Goal: Transaction & Acquisition: Purchase product/service

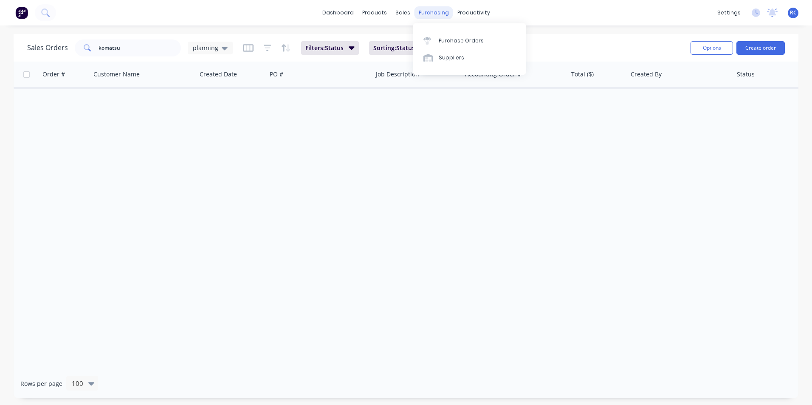
click at [436, 15] on div "purchasing" at bounding box center [433, 12] width 39 height 13
click at [451, 44] on div "Purchase Orders" at bounding box center [461, 41] width 45 height 8
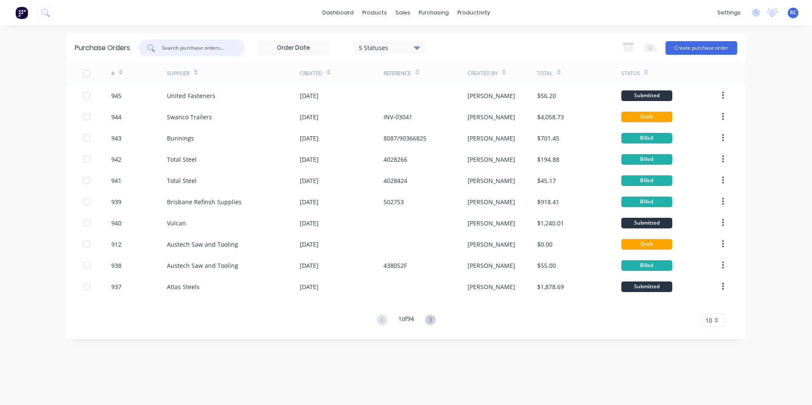
click at [196, 45] on input "text" at bounding box center [196, 48] width 70 height 8
type input "total steel"
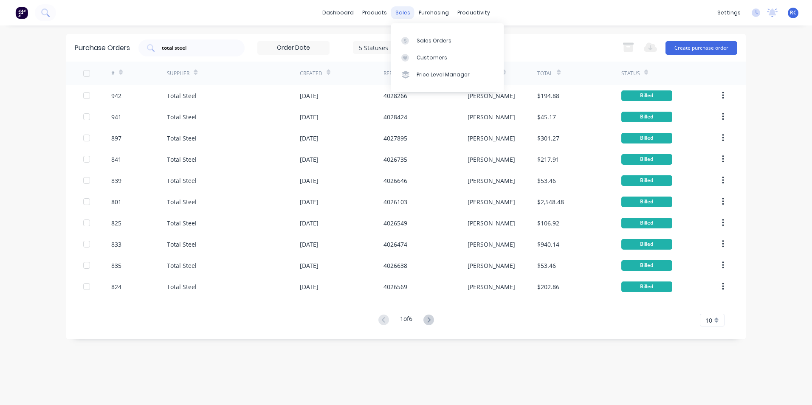
click at [402, 13] on div "sales" at bounding box center [402, 12] width 23 height 13
click at [429, 37] on div "Sales Orders" at bounding box center [434, 41] width 35 height 8
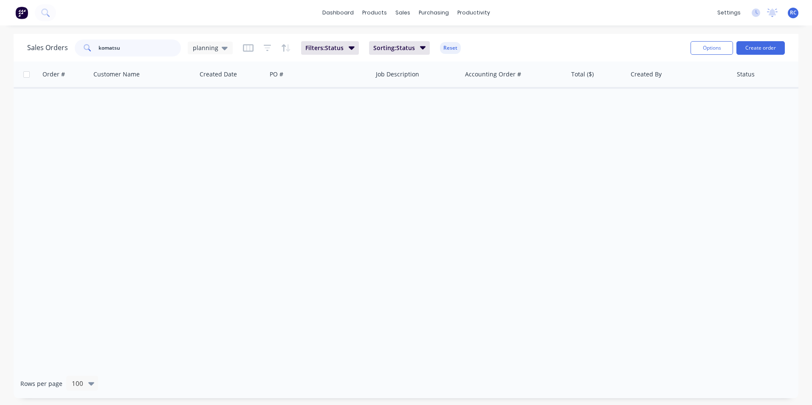
drag, startPoint x: 125, startPoint y: 51, endPoint x: 54, endPoint y: 39, distance: 72.3
click at [54, 39] on div "Sales Orders komatsu planning" at bounding box center [130, 47] width 206 height 17
type input "explore"
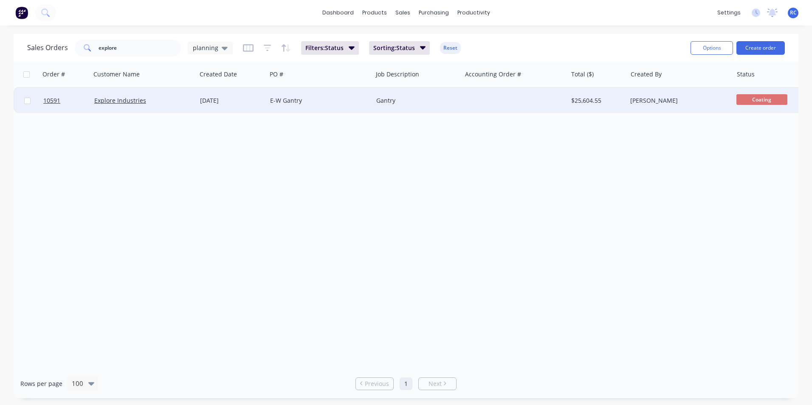
click at [151, 104] on div "Explore Industries" at bounding box center [141, 100] width 94 height 8
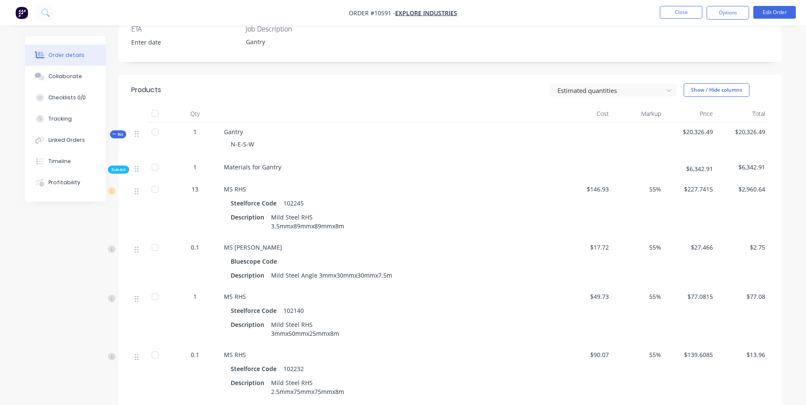
scroll to position [255, 0]
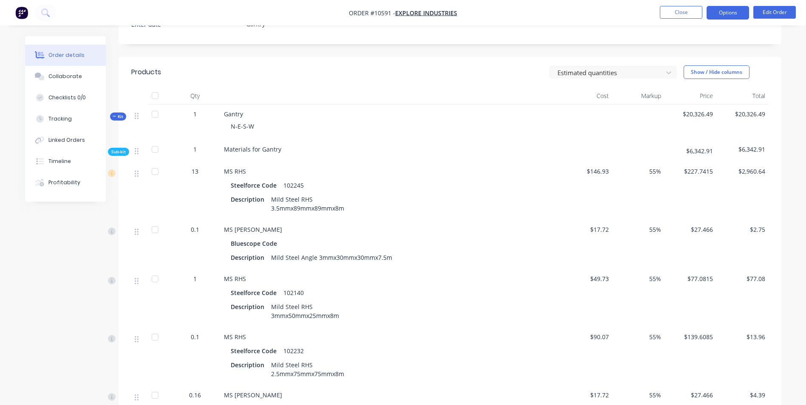
click at [732, 14] on button "Options" at bounding box center [727, 13] width 42 height 14
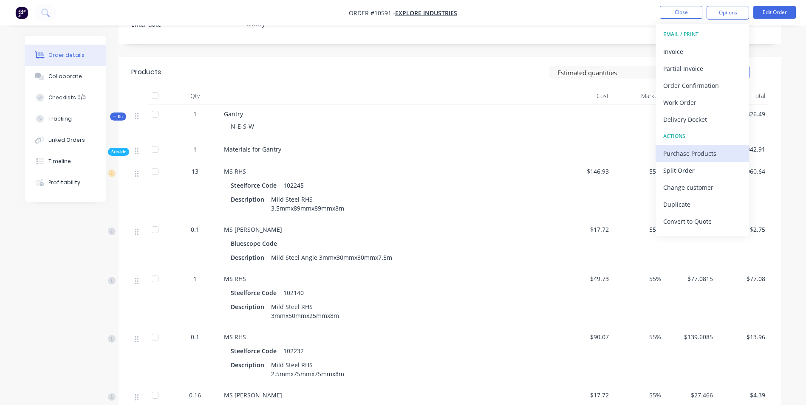
click at [691, 156] on div "Purchase Products" at bounding box center [702, 153] width 78 height 12
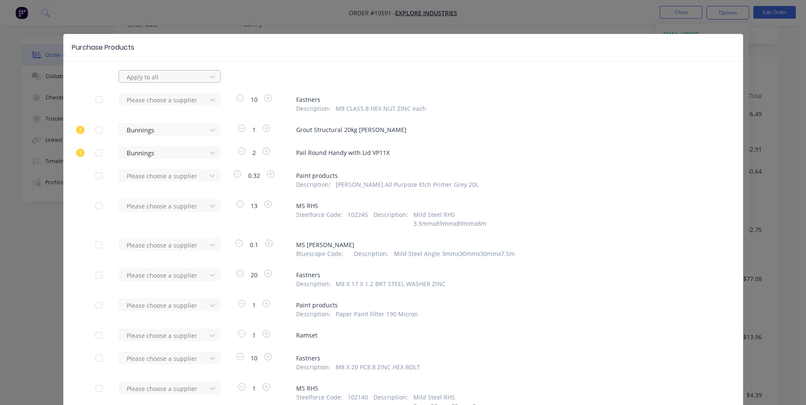
click at [168, 77] on div at bounding box center [164, 77] width 76 height 11
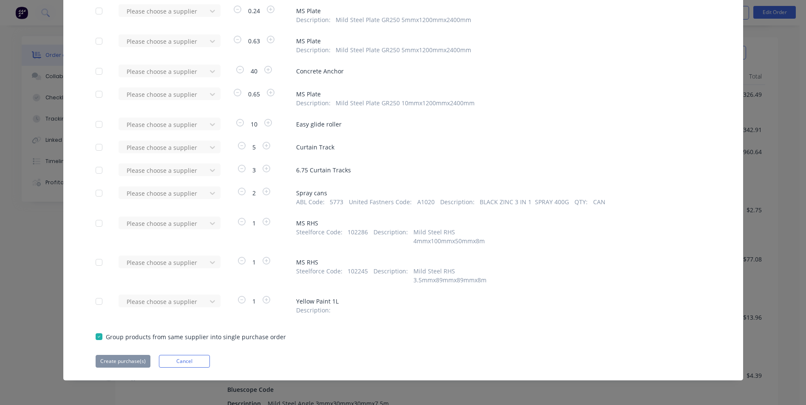
scroll to position [297, 0]
click at [188, 364] on button "Cancel" at bounding box center [184, 361] width 51 height 13
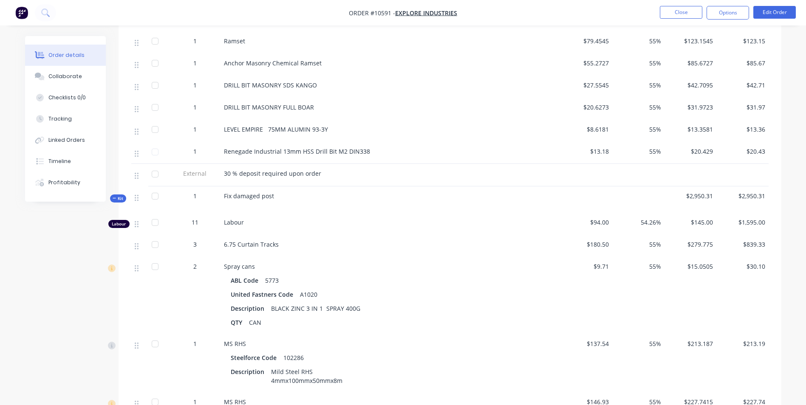
scroll to position [1869, 0]
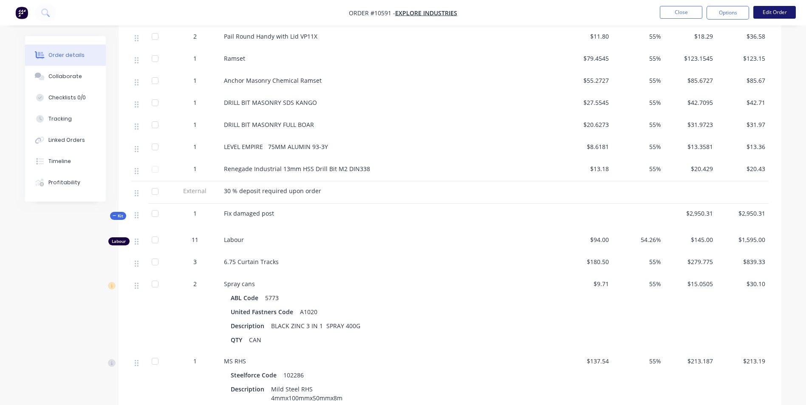
click at [779, 14] on button "Edit Order" at bounding box center [774, 12] width 42 height 13
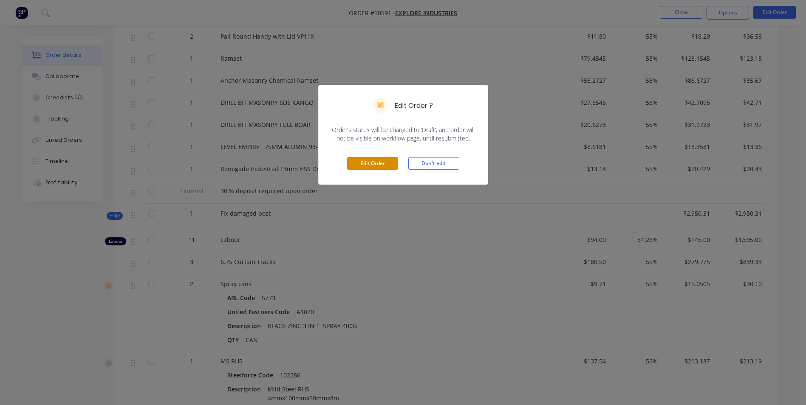
click at [379, 163] on button "Edit Order" at bounding box center [372, 163] width 51 height 13
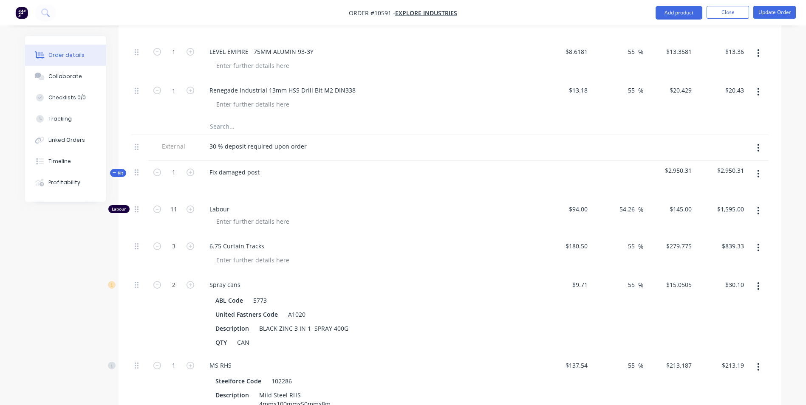
scroll to position [2506, 0]
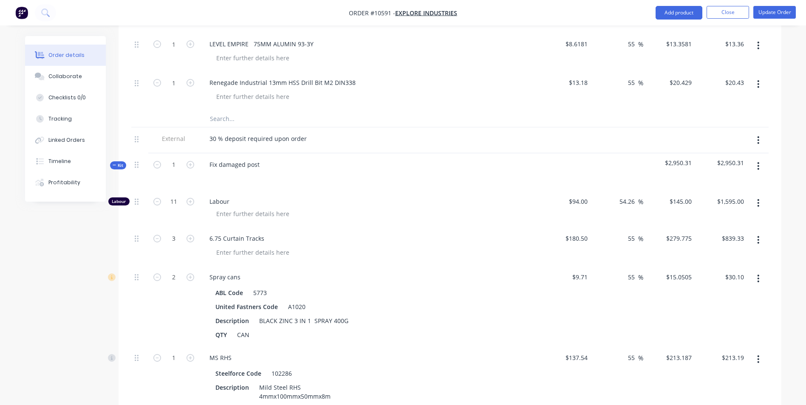
click at [220, 110] on input "text" at bounding box center [294, 118] width 170 height 17
click at [231, 110] on input "text" at bounding box center [294, 118] width 170 height 17
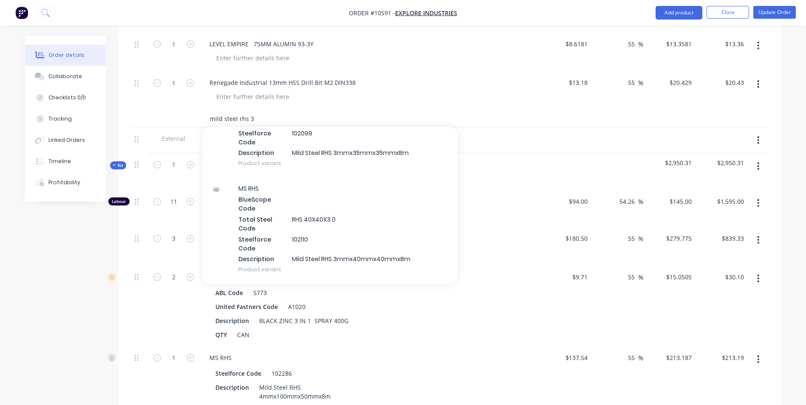
scroll to position [297, 0]
type input "mild steel rhs 3"
click at [362, 183] on div "MS RHS BlueScope Code Total Steel Code RHS 40X40X3.0 Steelforce Code 102110 Des…" at bounding box center [330, 228] width 255 height 106
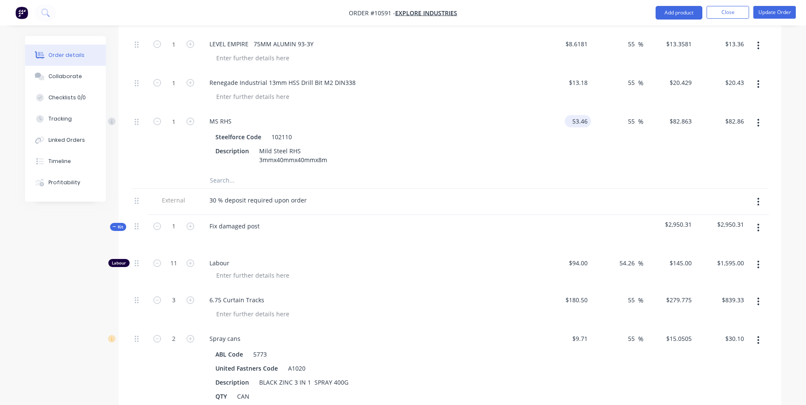
click at [589, 115] on input "53.46" at bounding box center [579, 121] width 23 height 12
type input "54.12"
click at [192, 118] on icon "button" at bounding box center [190, 122] width 8 height 8
type input "2"
type input "$54.12"
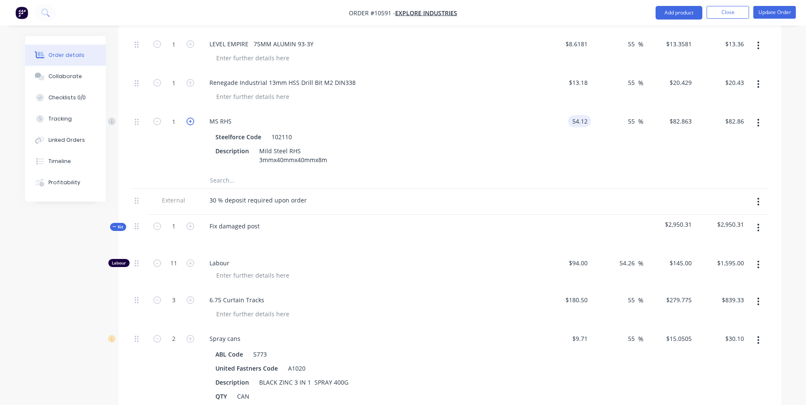
type input "$83.886"
type input "$167.77"
click at [192, 118] on icon "button" at bounding box center [190, 122] width 8 height 8
type input "3"
type input "$251.66"
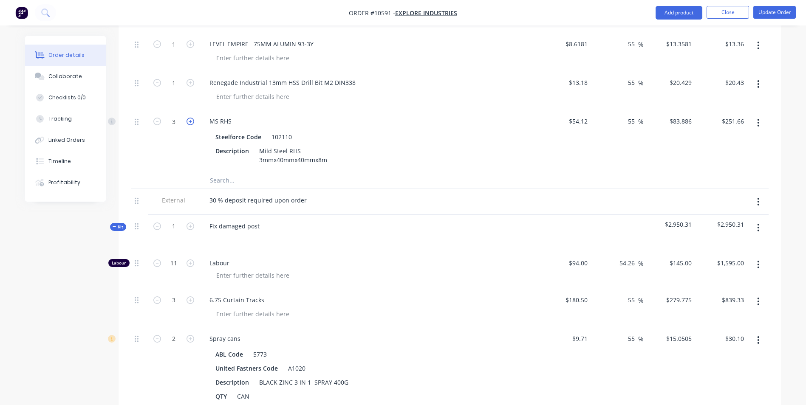
click at [192, 118] on icon "button" at bounding box center [190, 122] width 8 height 8
type input "4"
type input "$335.54"
click at [769, 14] on button "Update Order" at bounding box center [774, 12] width 42 height 13
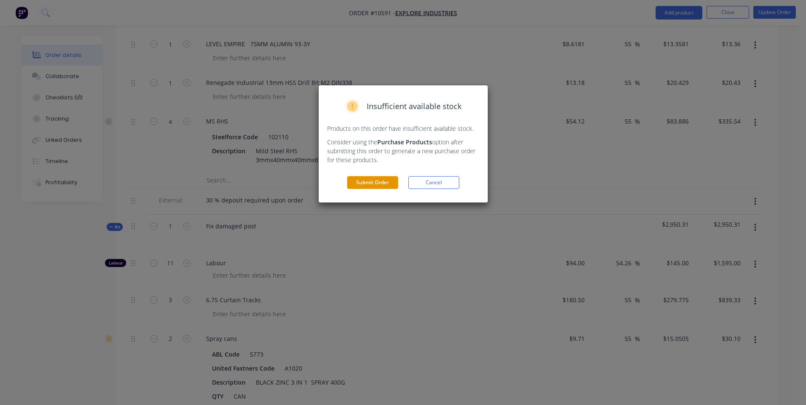
click at [380, 176] on button "Submit Order" at bounding box center [372, 182] width 51 height 13
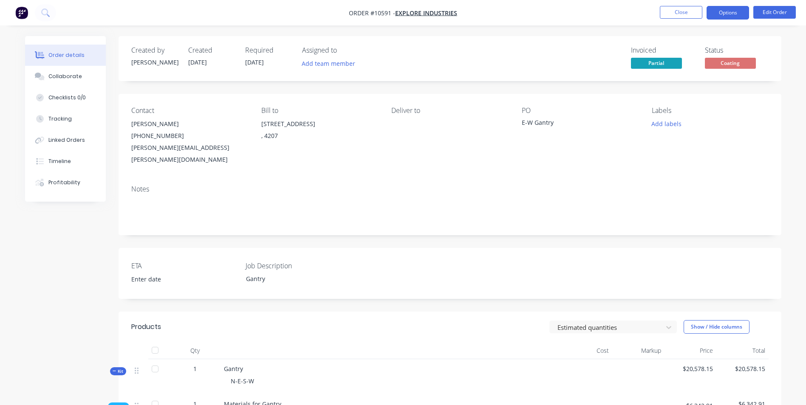
click at [732, 14] on button "Options" at bounding box center [727, 13] width 42 height 14
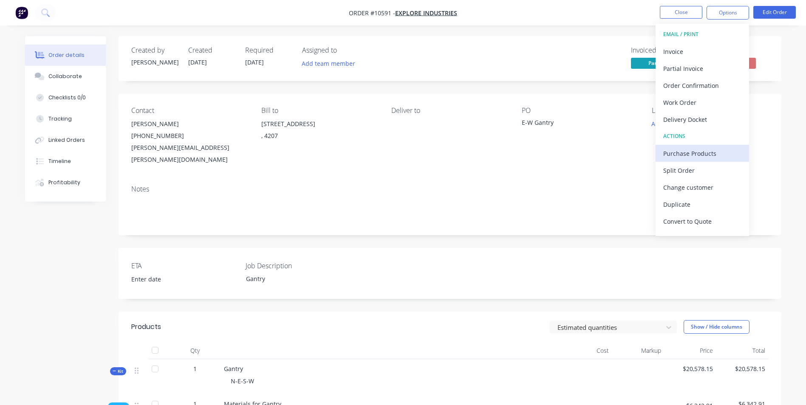
click at [709, 156] on div "Purchase Products" at bounding box center [702, 153] width 78 height 12
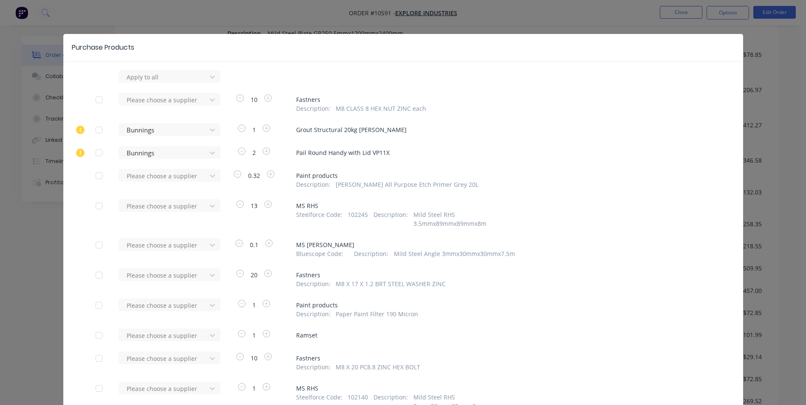
click at [22, 36] on div "Purchase Products Apply to all Please choose a supplier 10 Fastners Description…" at bounding box center [403, 202] width 806 height 405
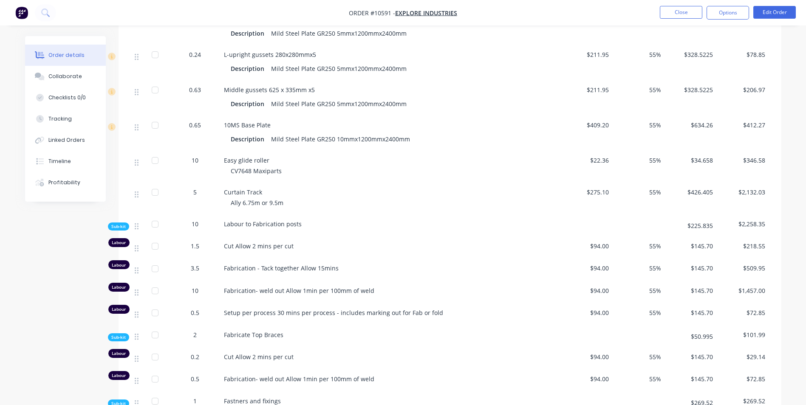
click at [752, 15] on ul "Close Options Edit Order" at bounding box center [727, 13] width 156 height 14
click at [80, 145] on button "Linked Orders" at bounding box center [65, 140] width 81 height 21
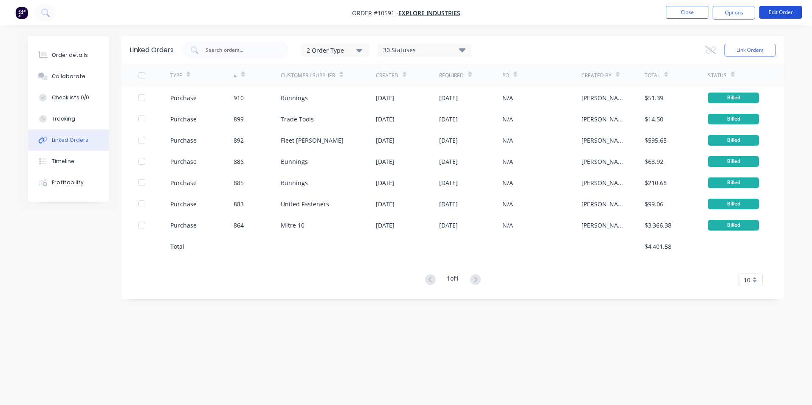
drag, startPoint x: 781, startPoint y: 14, endPoint x: 818, endPoint y: 65, distance: 63.2
click at [812, 65] on html "Order #10591 - Explore Industries Close Options Edit Order Order details Collab…" at bounding box center [406, 202] width 812 height 405
click at [743, 11] on button "Options" at bounding box center [734, 13] width 42 height 14
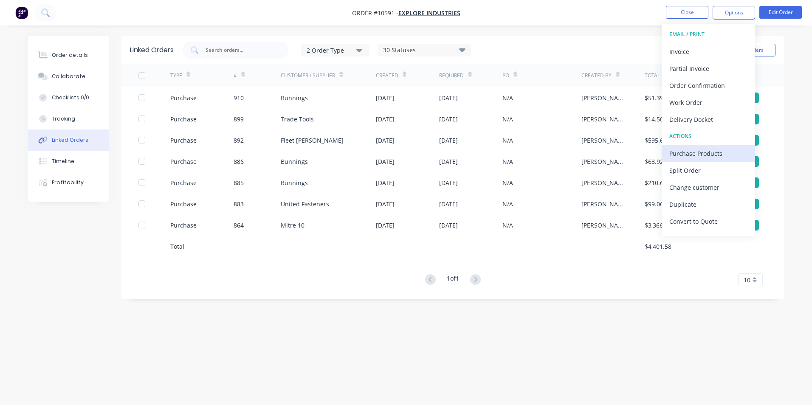
click at [710, 154] on div "Purchase Products" at bounding box center [708, 153] width 78 height 12
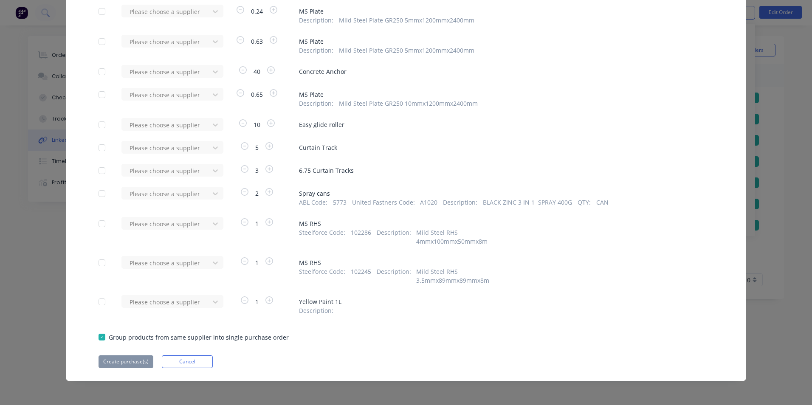
scroll to position [1012, 0]
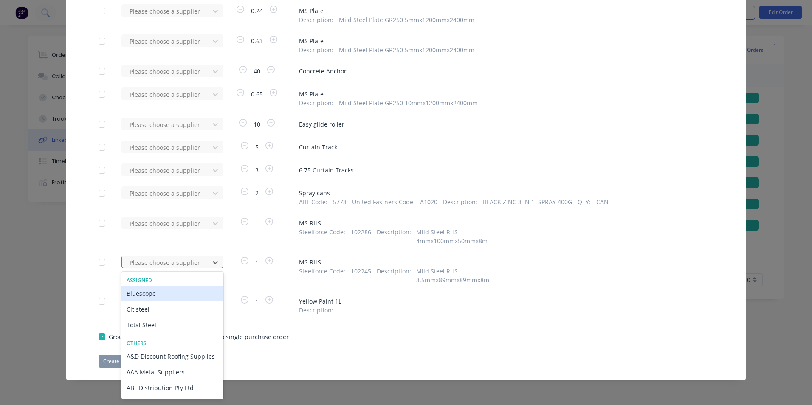
click at [139, 265] on div at bounding box center [167, 262] width 76 height 11
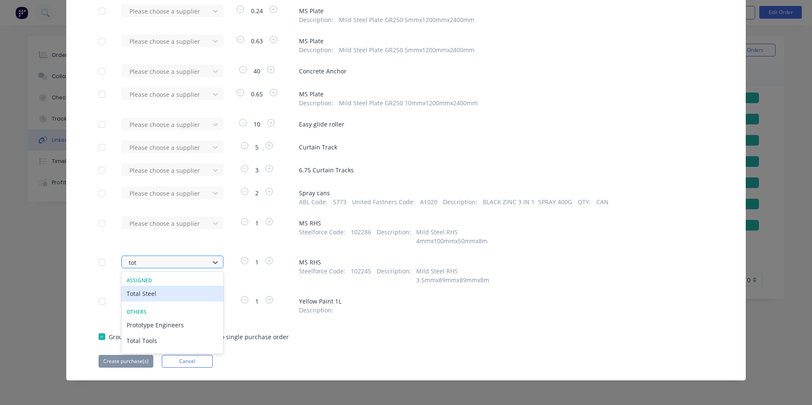
scroll to position [0, 0]
type input "tota"
click at [138, 298] on div "Total Steel" at bounding box center [172, 294] width 102 height 16
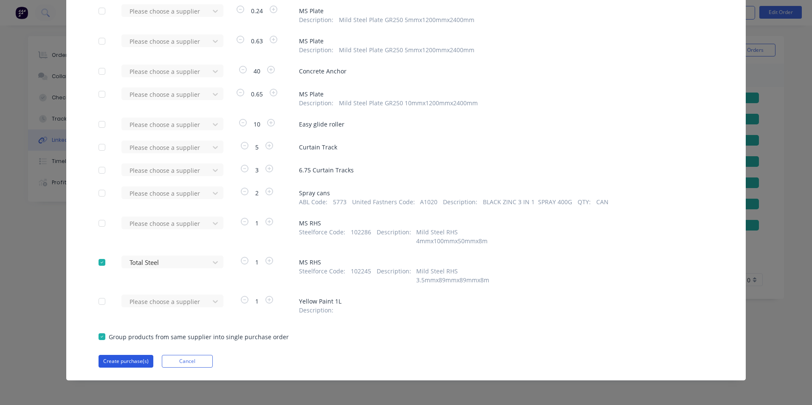
click at [127, 365] on button "Create purchase(s)" at bounding box center [126, 361] width 55 height 13
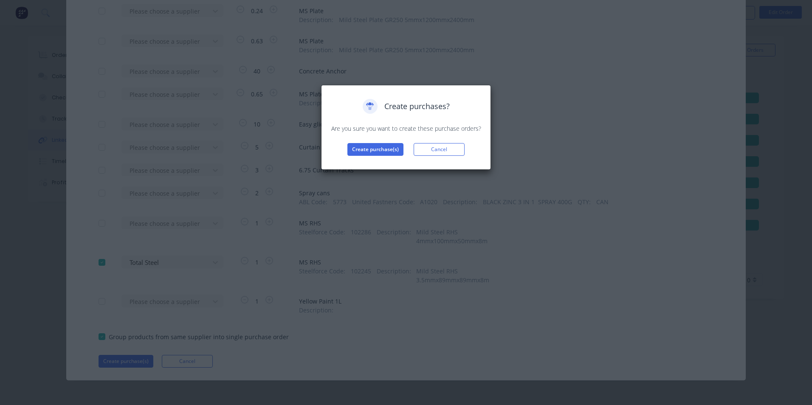
click at [383, 140] on div "Create purchases? Are you sure you want to create these purchase orders? Create…" at bounding box center [406, 127] width 152 height 57
click at [386, 147] on button "Create purchase(s)" at bounding box center [375, 149] width 56 height 13
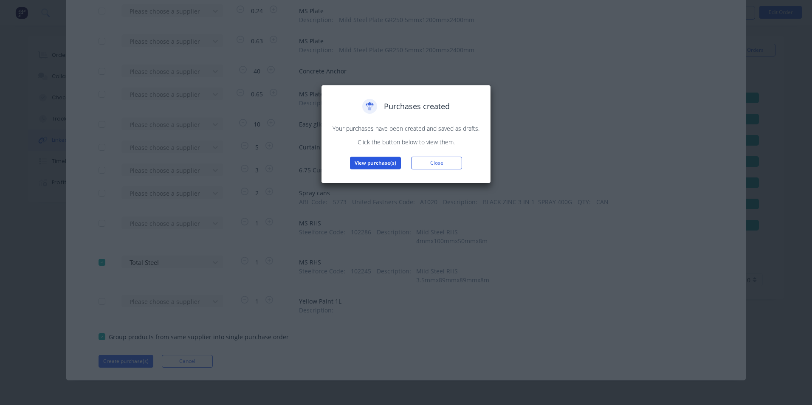
click at [379, 163] on button "View purchase(s)" at bounding box center [375, 163] width 51 height 13
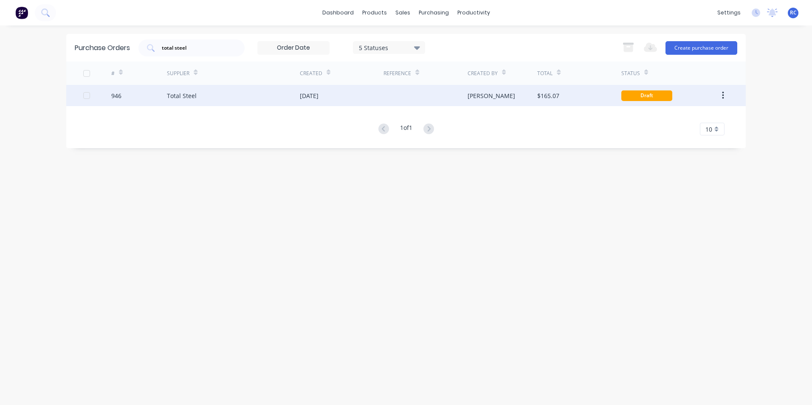
click at [184, 96] on div "Total Steel" at bounding box center [182, 95] width 30 height 9
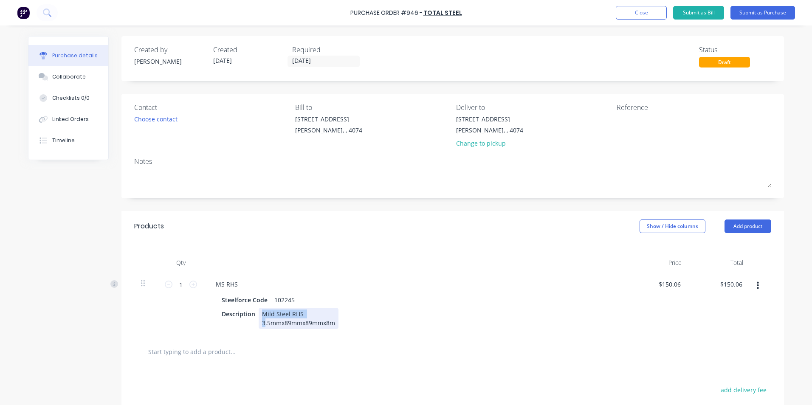
drag, startPoint x: 259, startPoint y: 314, endPoint x: 261, endPoint y: 323, distance: 9.7
click at [261, 323] on div "Mild Steel RHS 3.5mmx89mmx89mmx8m" at bounding box center [299, 318] width 80 height 21
copy div "Mild Steel RHS 3"
click at [215, 352] on input "text" at bounding box center [233, 351] width 170 height 17
paste input "Mild Steel RHS 3"
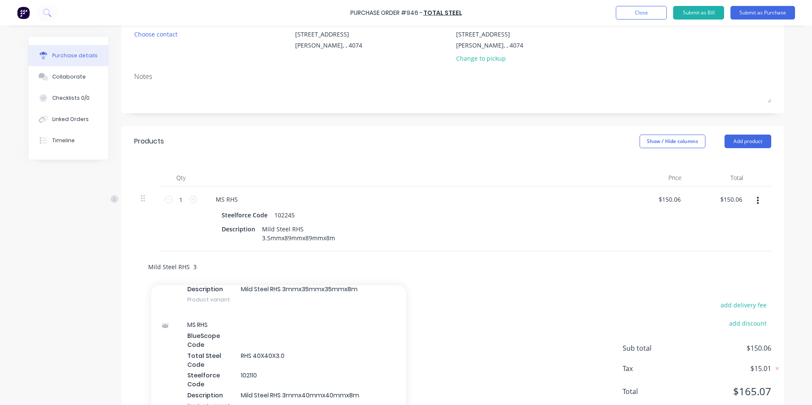
scroll to position [340, 0]
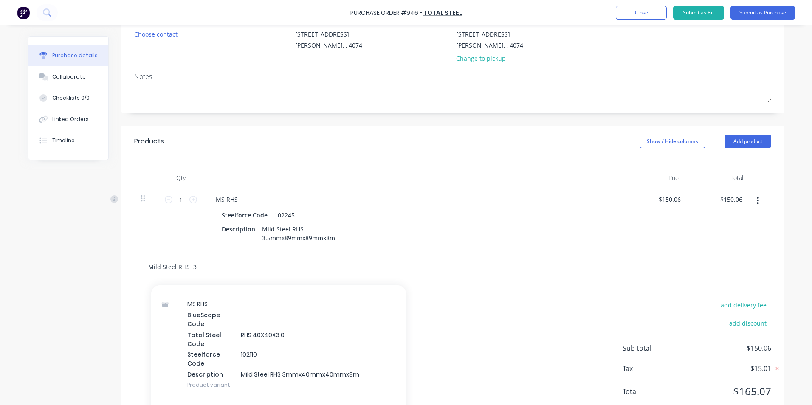
type input "Mild Steel RHS 3"
click at [298, 365] on div "MS RHS BlueScope Code Total Steel Code RHS 40X40X3.0 Steelforce Code 102110 Des…" at bounding box center [278, 344] width 255 height 106
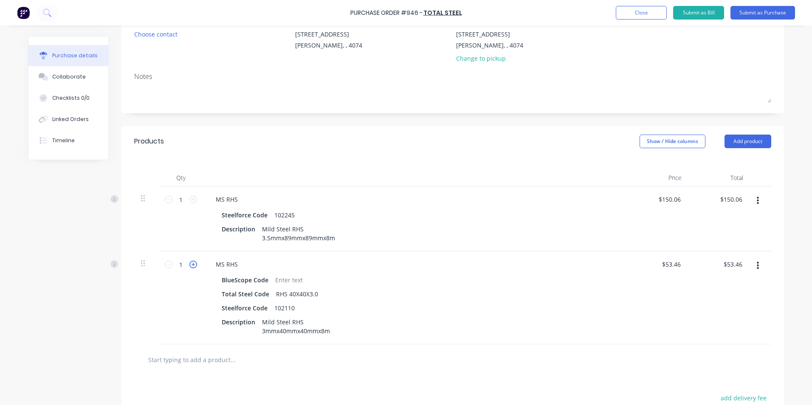
click at [190, 263] on icon at bounding box center [193, 265] width 8 height 8
type input "2"
type input "$106.92"
click at [190, 263] on icon at bounding box center [193, 265] width 8 height 8
type input "3"
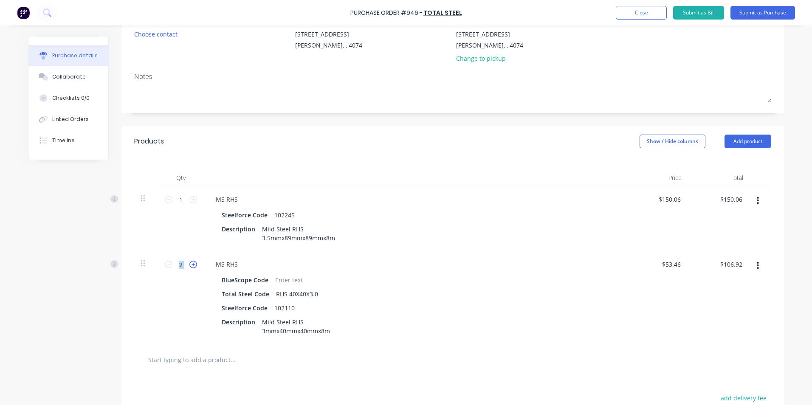
type input "$160.38"
click at [190, 262] on icon at bounding box center [193, 265] width 8 height 8
type input "4"
click at [757, 200] on icon "button" at bounding box center [758, 200] width 2 height 9
click at [722, 272] on button "Delete" at bounding box center [732, 274] width 72 height 17
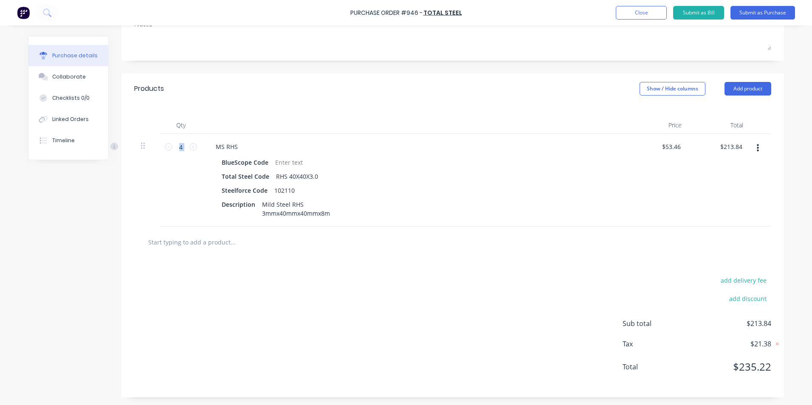
scroll to position [138, 0]
click at [724, 144] on input "213.84" at bounding box center [732, 146] width 23 height 12
click at [725, 149] on input "213.84" at bounding box center [732, 146] width 23 height 12
type input "216.4818"
type input "$54.12"
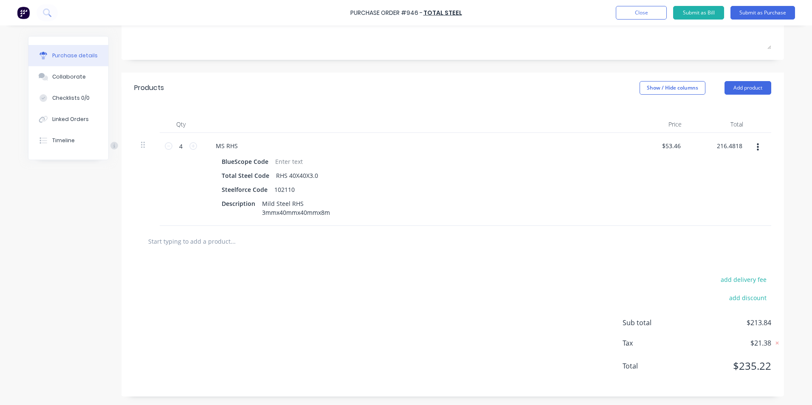
type input "$216.48"
click at [725, 205] on div "$216.48 $216.48" at bounding box center [719, 179] width 62 height 93
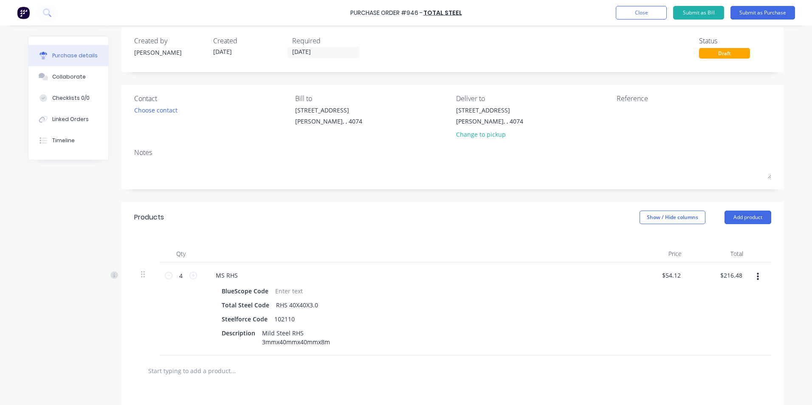
scroll to position [0, 0]
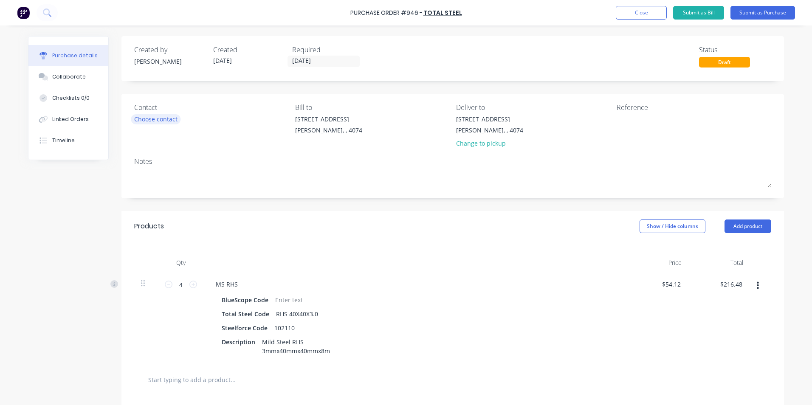
click at [150, 119] on div "Choose contact" at bounding box center [155, 119] width 43 height 9
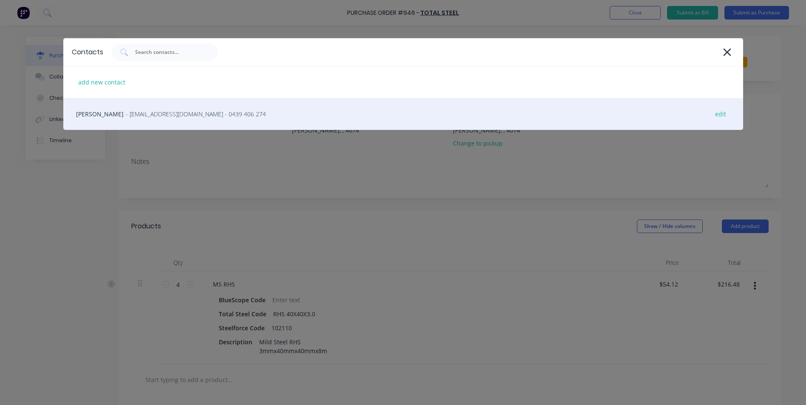
click at [126, 117] on span "- [EMAIL_ADDRESS][DOMAIN_NAME] - 0439 406 274" at bounding box center [196, 114] width 140 height 9
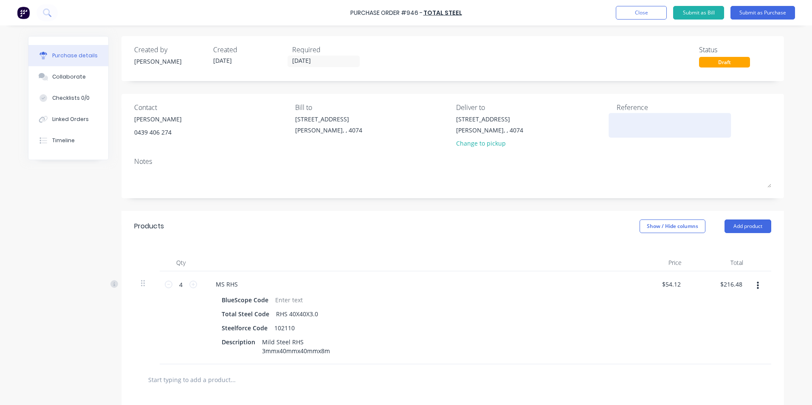
click at [617, 117] on div at bounding box center [670, 125] width 106 height 21
click at [617, 120] on textarea at bounding box center [670, 124] width 106 height 19
type textarea "4028586"
type textarea "x"
type textarea "4028586"
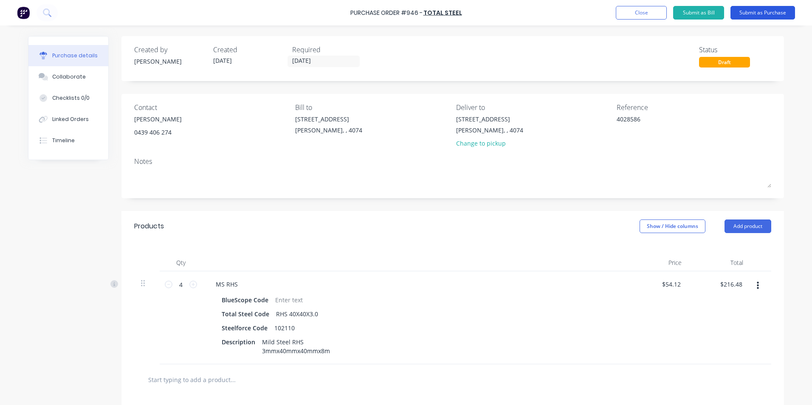
click at [758, 15] on button "Submit as Purchase" at bounding box center [762, 13] width 65 height 14
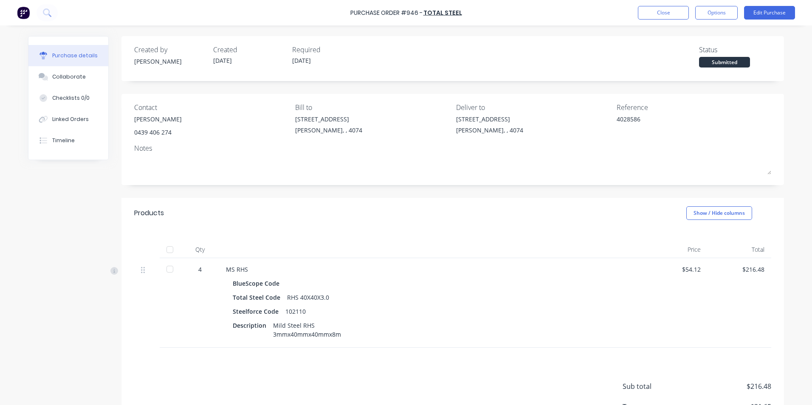
click at [706, 15] on button "Options" at bounding box center [716, 13] width 42 height 14
click at [687, 48] on div "Convert to Bill" at bounding box center [697, 51] width 65 height 12
type textarea "x"
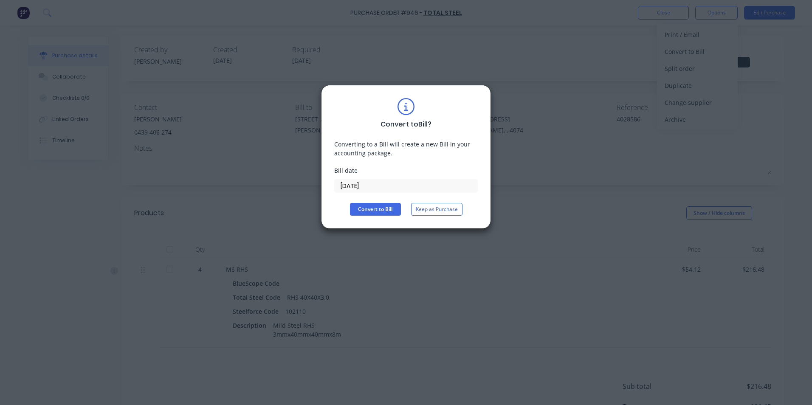
click at [371, 187] on input "[DATE]" at bounding box center [406, 186] width 143 height 13
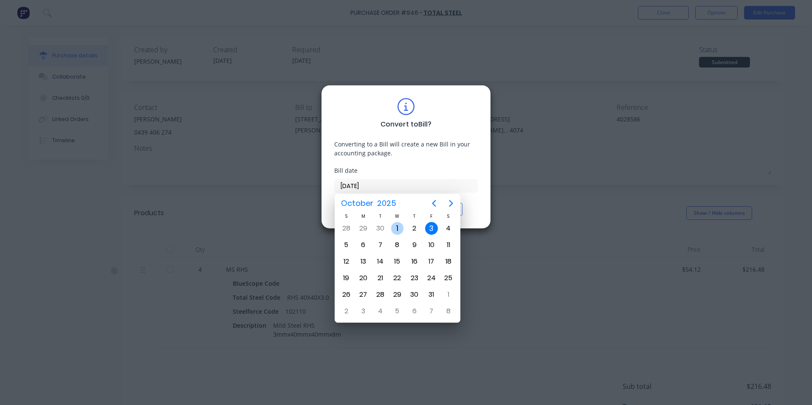
click at [394, 234] on div "[DATE]" at bounding box center [397, 228] width 17 height 16
type input "[DATE]"
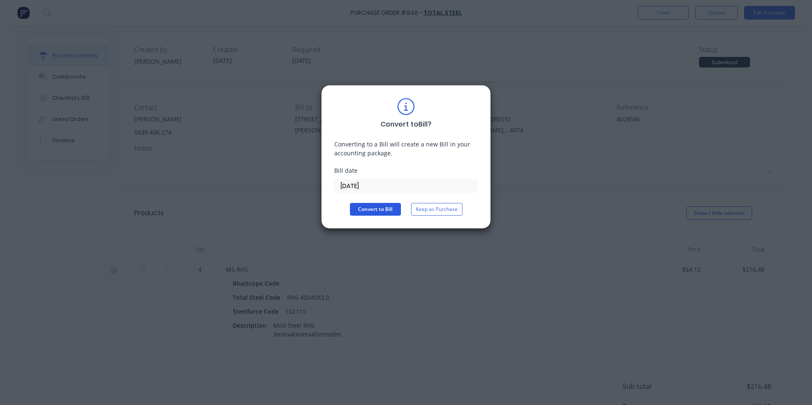
click at [358, 209] on button "Convert to Bill" at bounding box center [375, 209] width 51 height 13
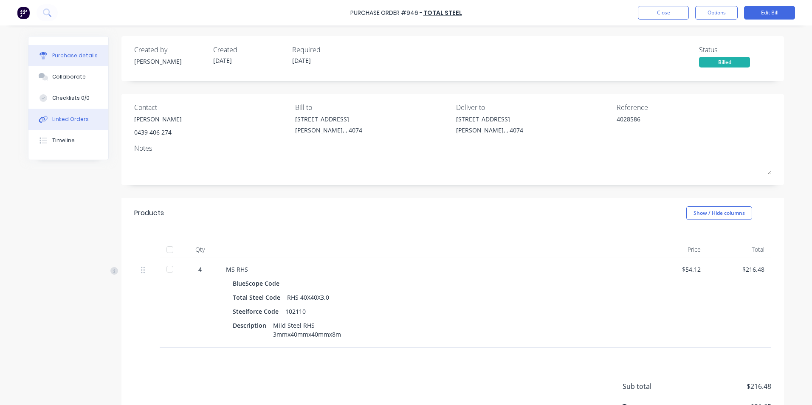
click at [70, 118] on div "Linked Orders" at bounding box center [70, 120] width 37 height 8
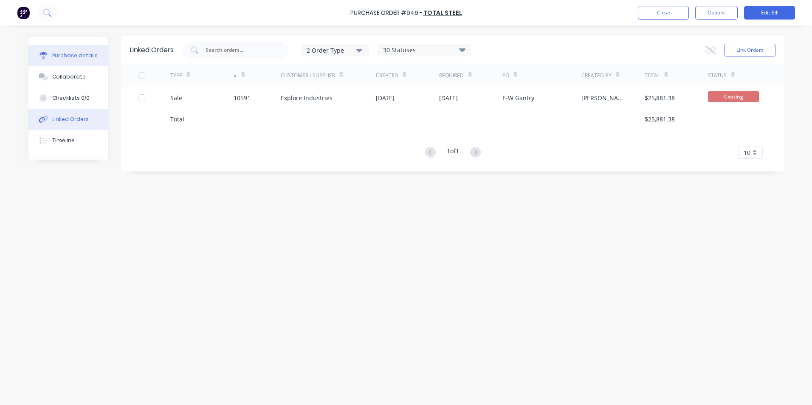
click at [68, 54] on div "Purchase details" at bounding box center [74, 56] width 45 height 8
type textarea "x"
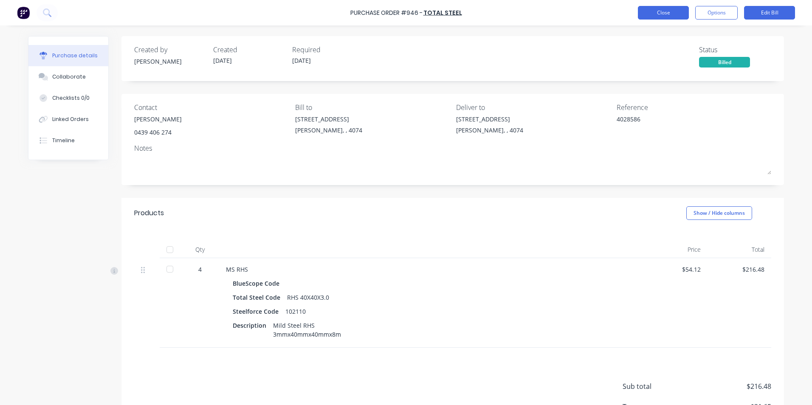
click at [670, 13] on button "Close" at bounding box center [663, 13] width 51 height 14
